Goal: Task Accomplishment & Management: Complete application form

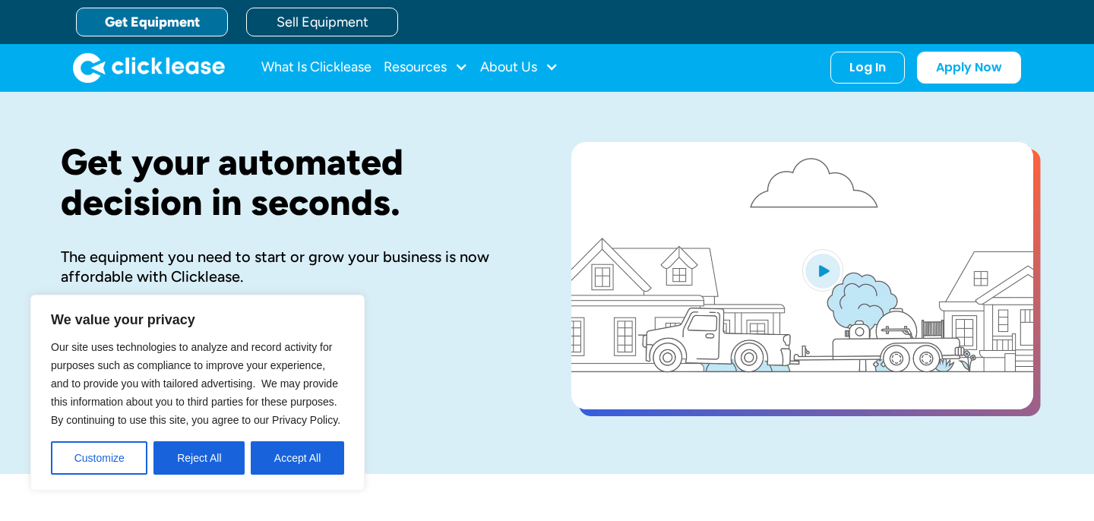
click at [195, 24] on link "Get Equipment" at bounding box center [152, 22] width 152 height 29
